Goal: Download file/media

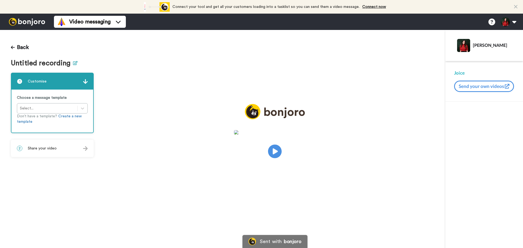
click at [73, 63] on icon at bounding box center [75, 63] width 5 height 4
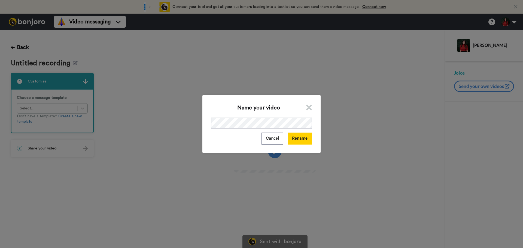
drag, startPoint x: 301, startPoint y: 140, endPoint x: 310, endPoint y: 126, distance: 16.5
click at [301, 139] on button "Rename" at bounding box center [299, 139] width 24 height 12
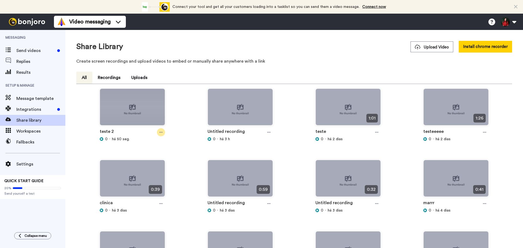
click at [160, 132] on icon at bounding box center [160, 132] width 3 height 4
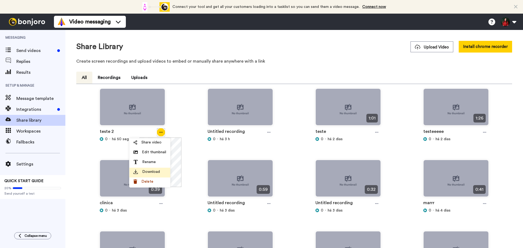
click at [152, 174] on span "Download" at bounding box center [151, 171] width 18 height 5
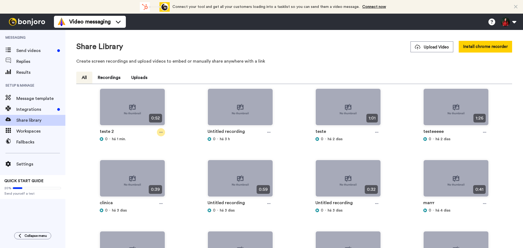
click at [160, 133] on icon at bounding box center [160, 132] width 3 height 1
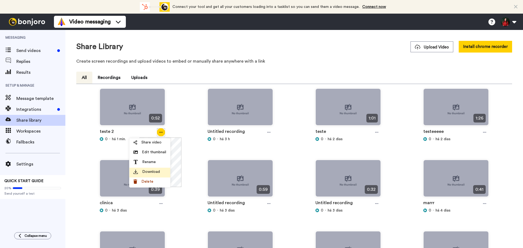
click at [157, 173] on span "Download" at bounding box center [151, 171] width 18 height 5
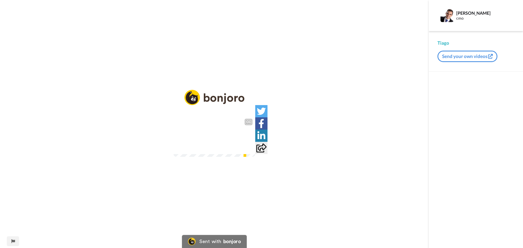
drag, startPoint x: 220, startPoint y: 146, endPoint x: 182, endPoint y: 147, distance: 37.9
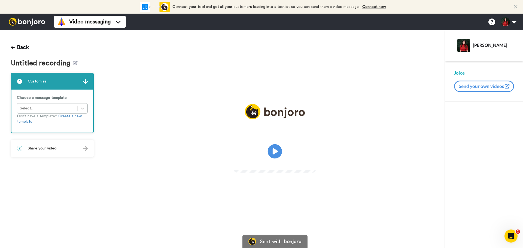
click at [275, 148] on icon at bounding box center [275, 151] width 14 height 14
drag, startPoint x: 259, startPoint y: 145, endPoint x: 229, endPoint y: 87, distance: 65.5
click at [229, 104] on div "Play/Pause" at bounding box center [275, 142] width 341 height 77
click at [234, 142] on video at bounding box center [275, 150] width 82 height 41
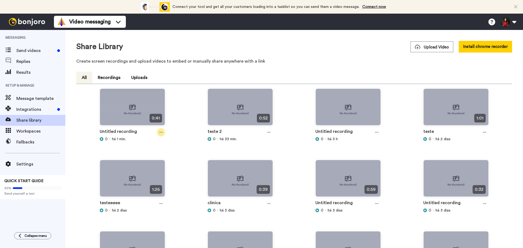
drag, startPoint x: 160, startPoint y: 133, endPoint x: 174, endPoint y: 150, distance: 22.4
click at [160, 133] on icon at bounding box center [160, 132] width 3 height 4
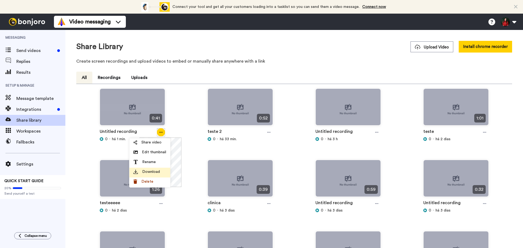
click at [151, 176] on li "Download" at bounding box center [149, 173] width 41 height 10
